Goal: Task Accomplishment & Management: Use online tool/utility

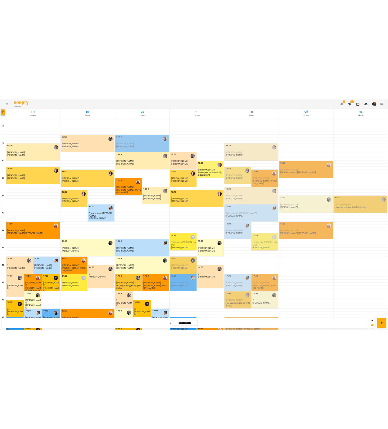
scroll to position [82, 0]
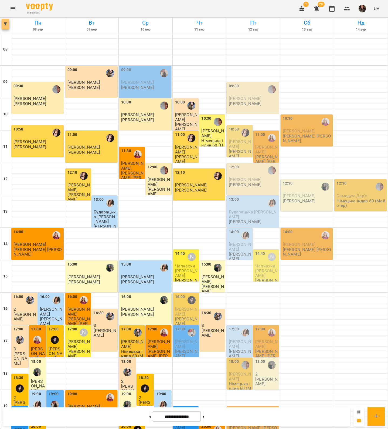
click at [5, 25] on icon "button" at bounding box center [5, 23] width 3 height 3
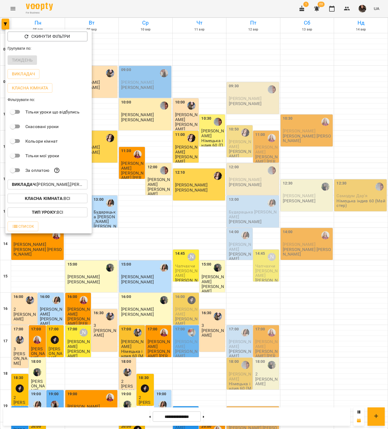
click at [49, 183] on p "Викладач : [PERSON_NAME],[PERSON_NAME],[PERSON_NAME],[PERSON_NAME],[PERSON_NAME…" at bounding box center [47, 184] width 71 height 6
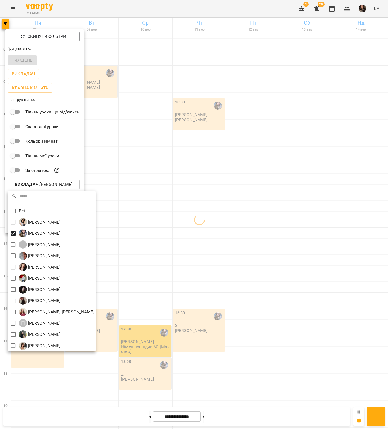
click at [251, 245] on div at bounding box center [194, 214] width 388 height 429
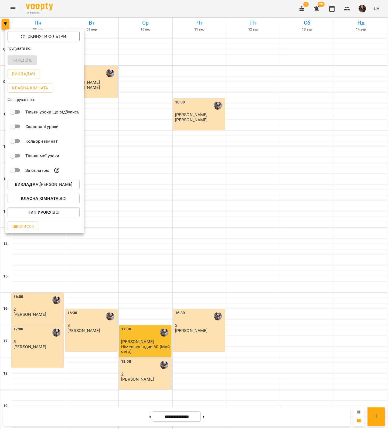
click at [287, 267] on div at bounding box center [194, 214] width 388 height 429
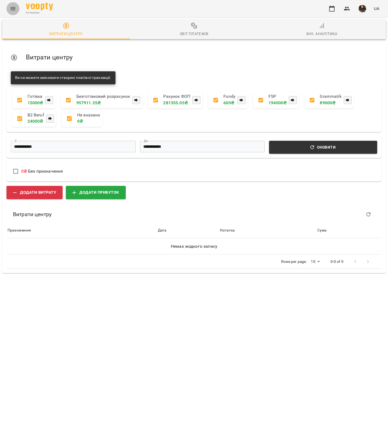
click at [13, 12] on button "Menu" at bounding box center [12, 8] width 13 height 13
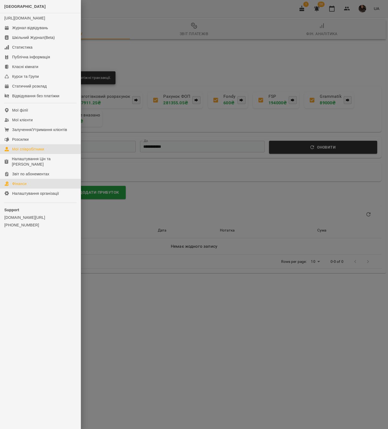
click at [42, 152] on div "Мої співробітники" at bounding box center [28, 148] width 32 height 5
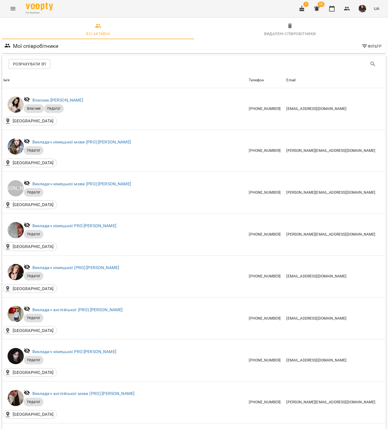
click at [40, 64] on span "Розрахувати ЗП" at bounding box center [29, 64] width 33 height 6
